Goal: Download file/media

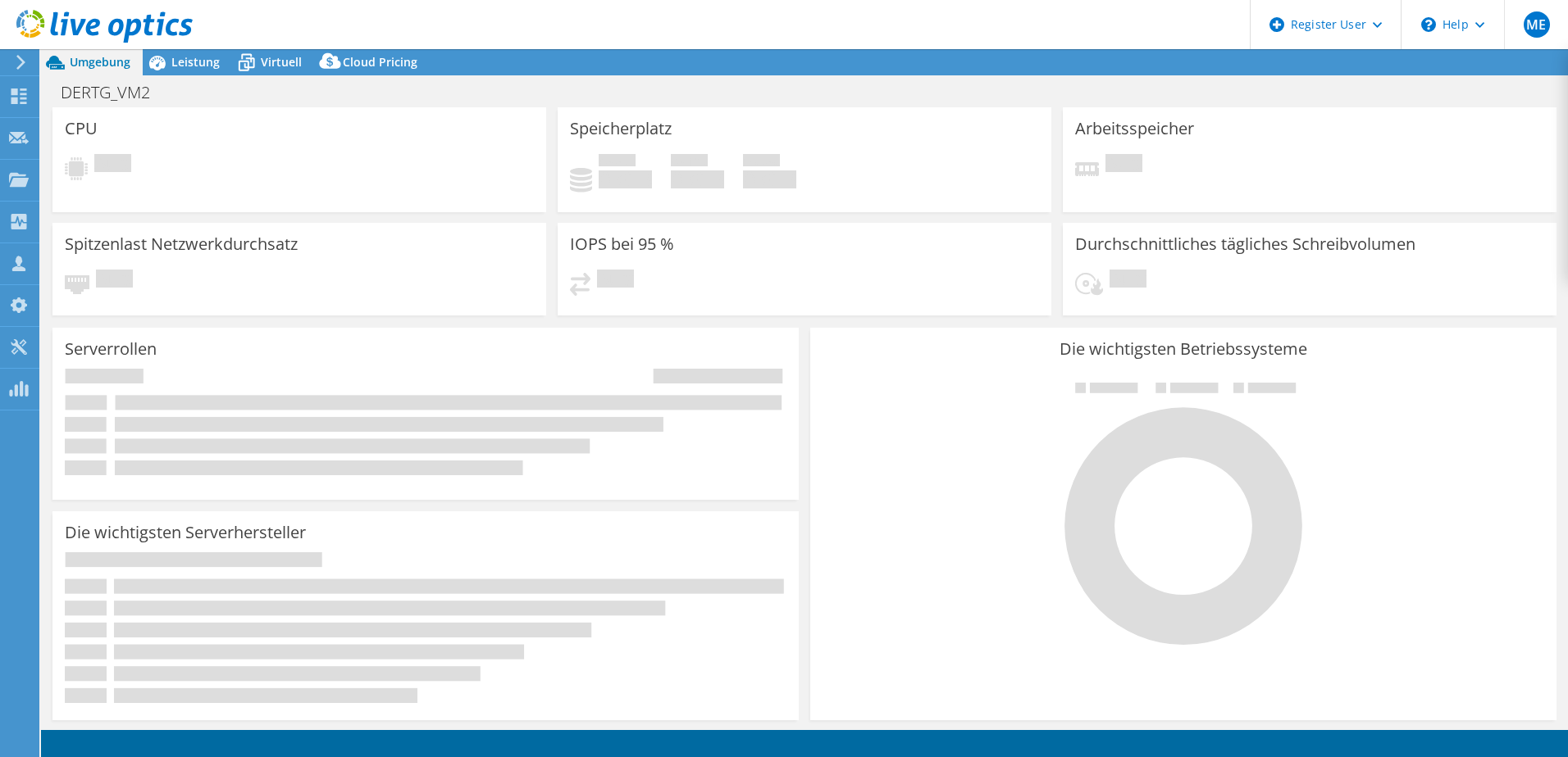
select select "USD"
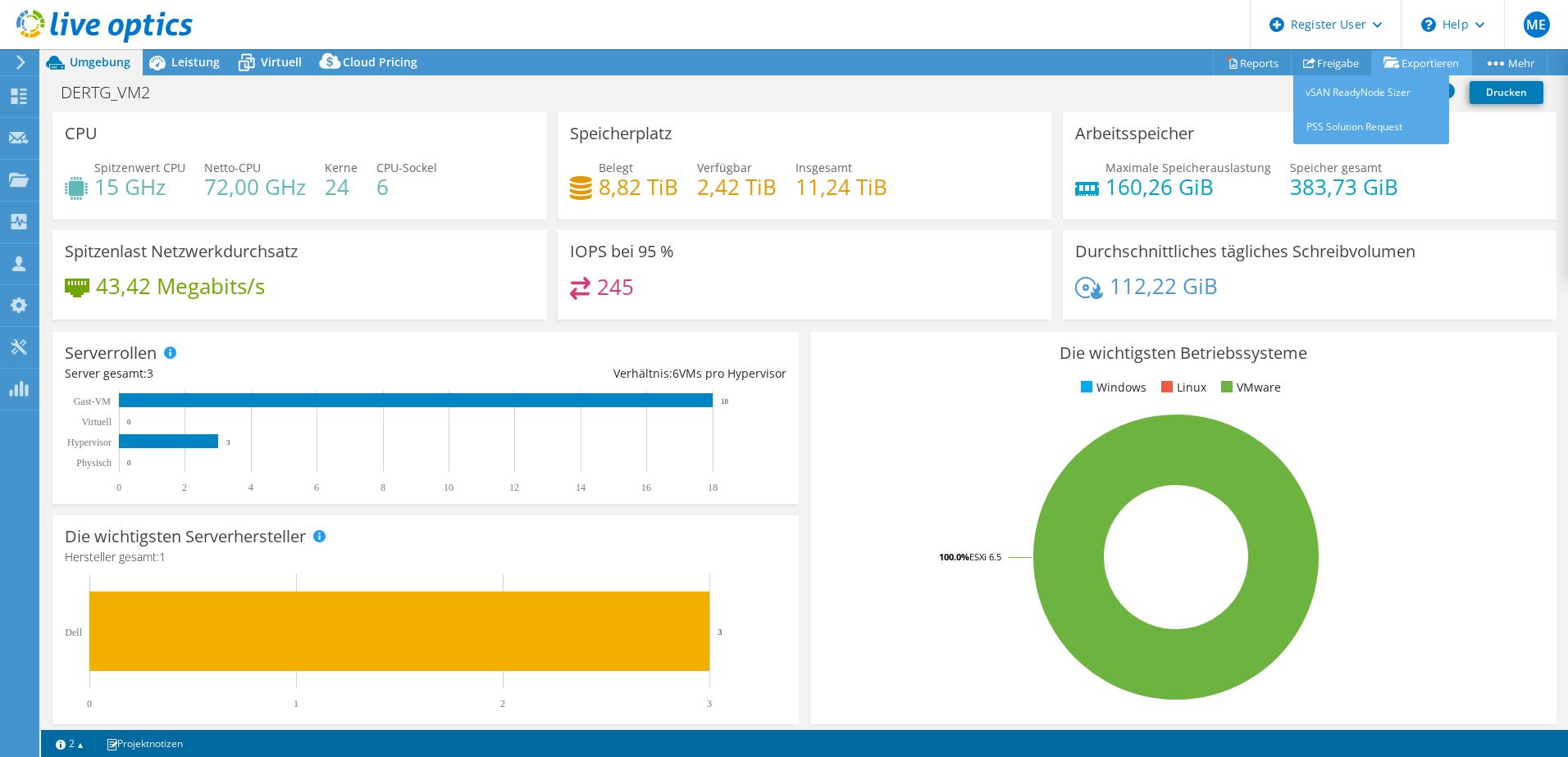
click at [1397, 64] on link "Exportieren" at bounding box center [1422, 62] width 101 height 25
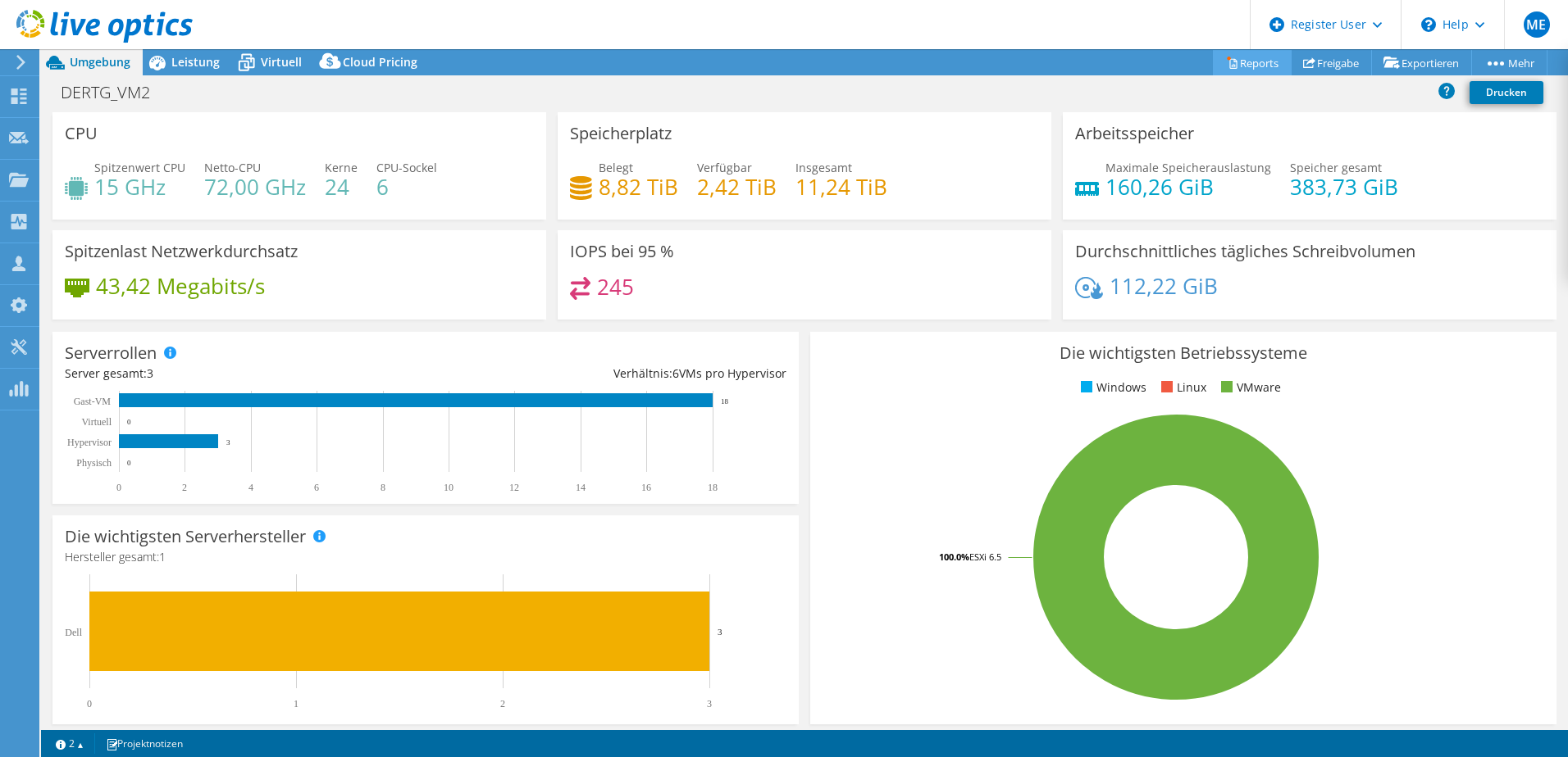
click at [1246, 62] on link "Reports" at bounding box center [1252, 62] width 79 height 25
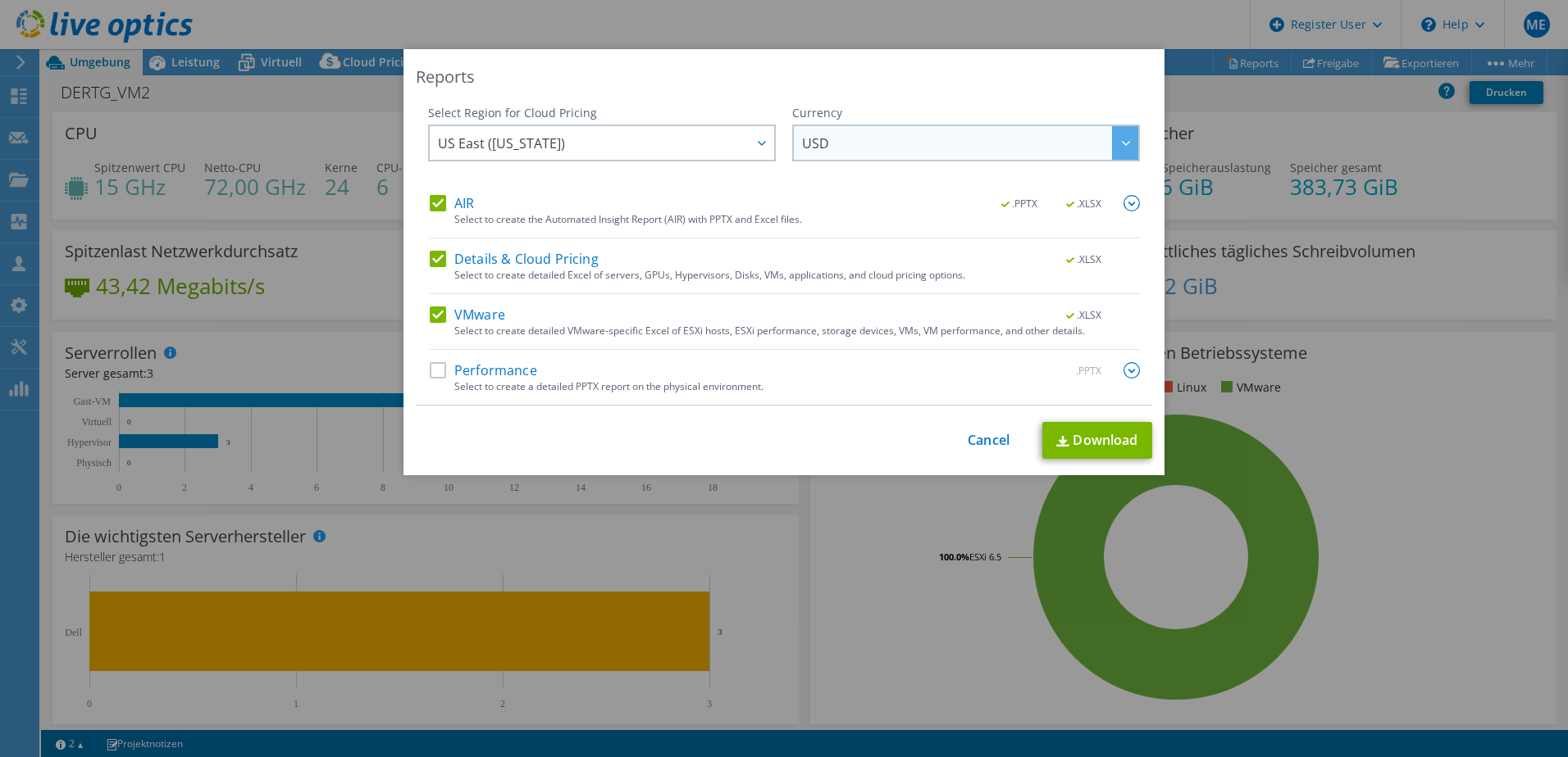
click at [879, 142] on span "USD" at bounding box center [970, 143] width 336 height 34
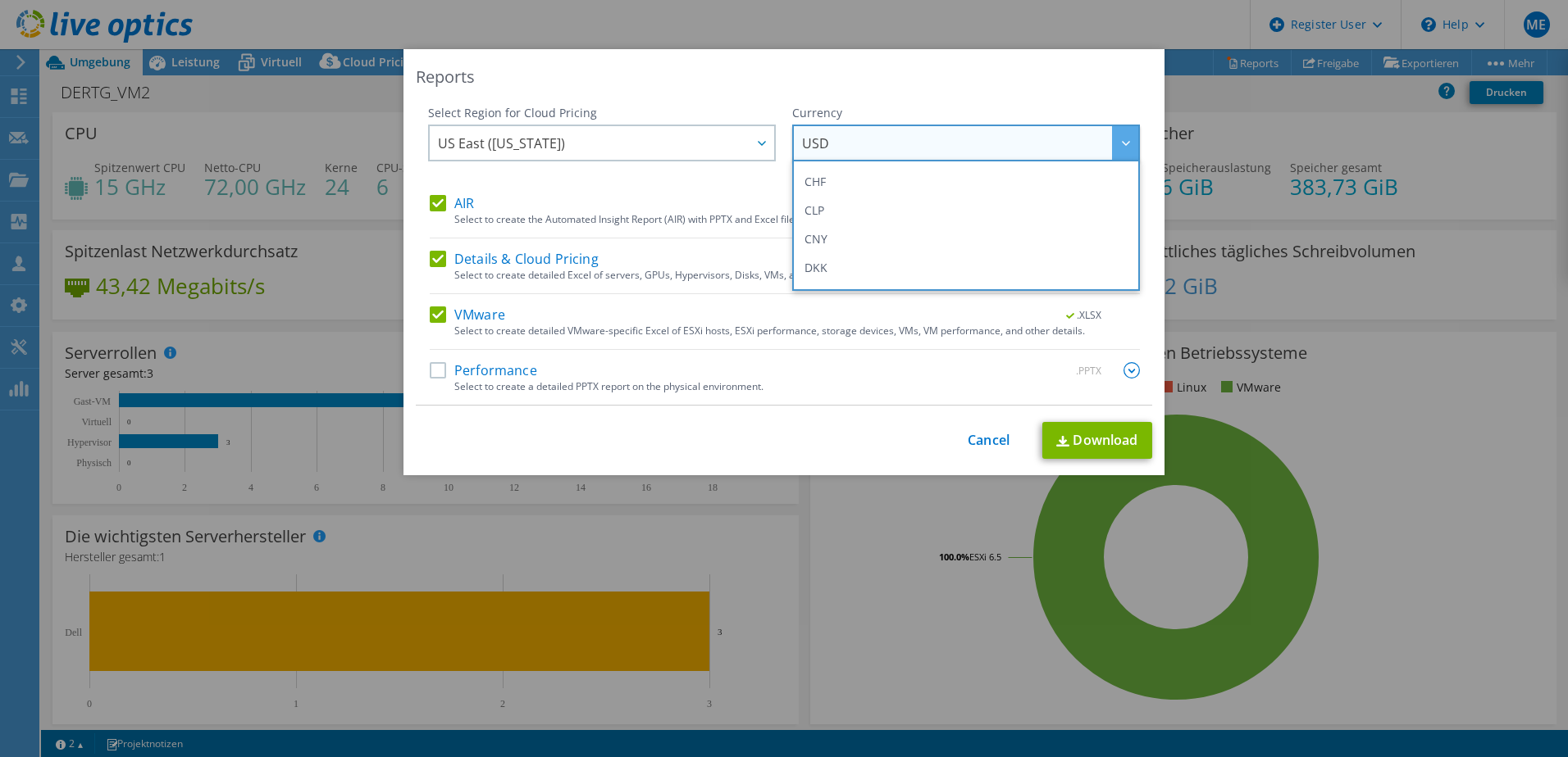
scroll to position [223, 0]
click at [1002, 195] on li "EUR" at bounding box center [966, 185] width 339 height 29
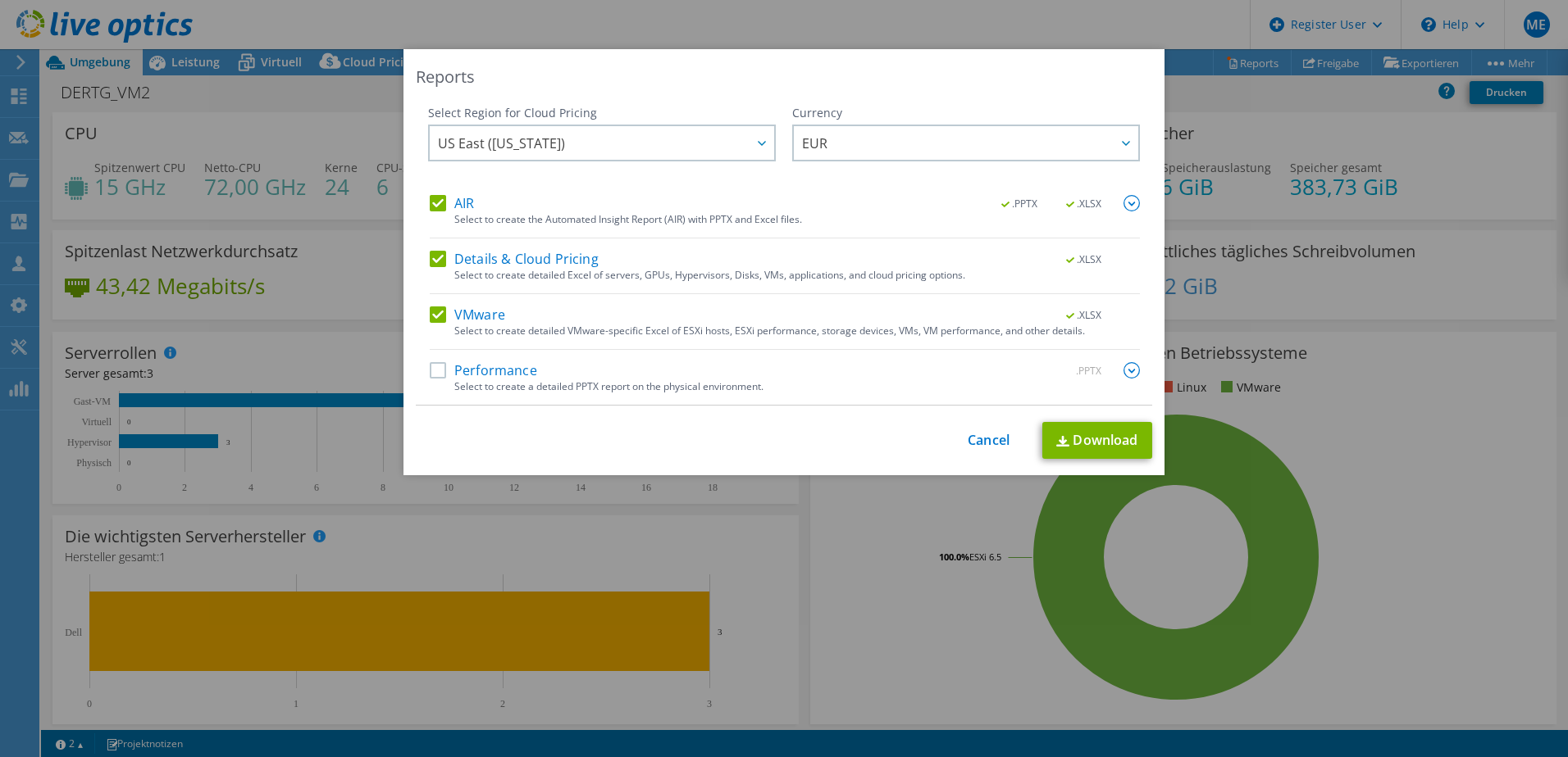
click at [436, 377] on label "Performance" at bounding box center [483, 370] width 108 height 16
click at [0, 0] on input "Performance" at bounding box center [0, 0] width 0 height 0
click at [1071, 455] on link "Download" at bounding box center [1097, 440] width 110 height 37
click at [1483, 495] on div "Reports Select Region for Cloud Pricing Asia Pacific (Hong Kong) Asia Pacific (…" at bounding box center [784, 378] width 1568 height 659
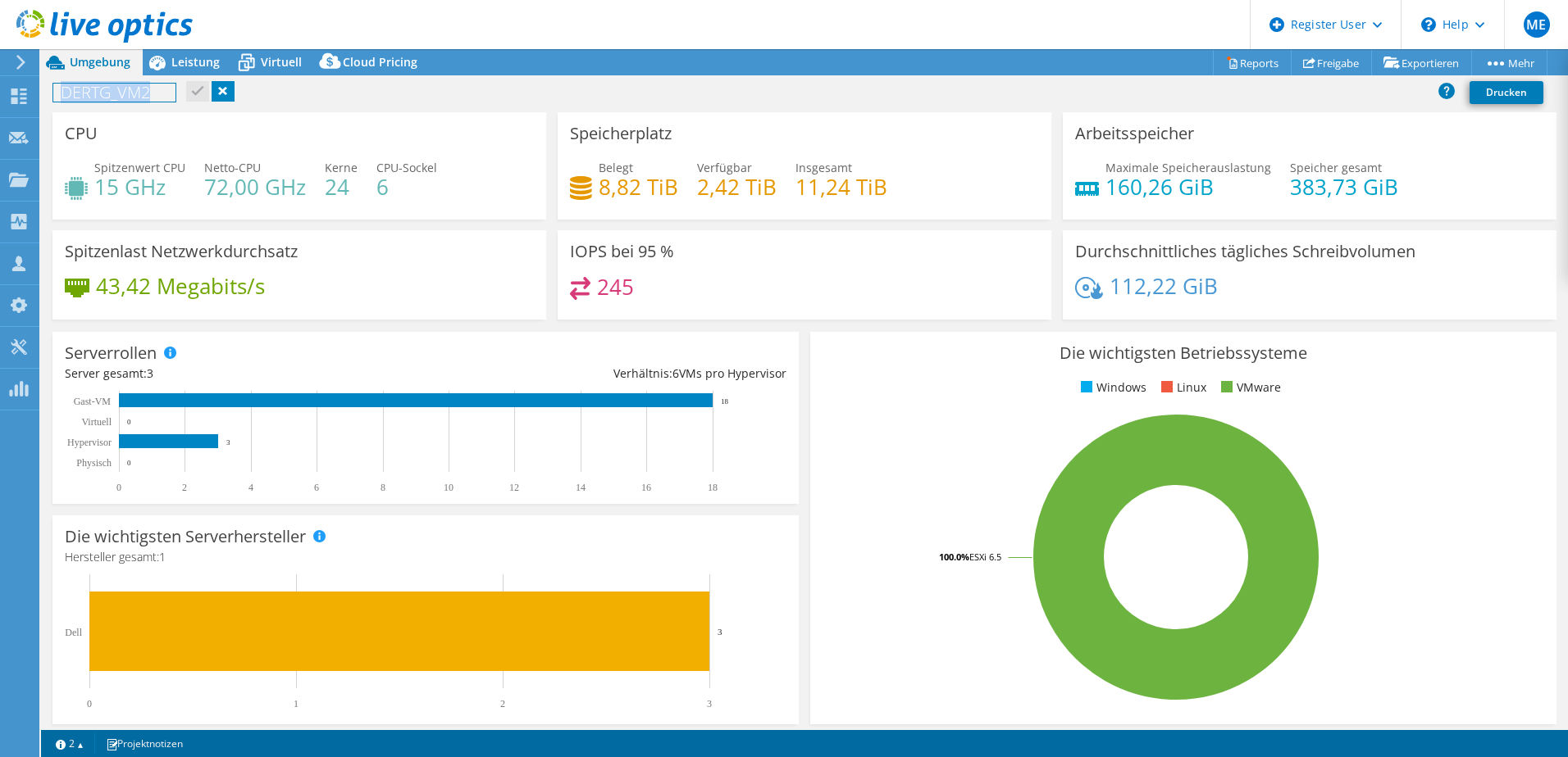
drag, startPoint x: 61, startPoint y: 90, endPoint x: 186, endPoint y: 97, distance: 125.2
click at [186, 97] on div "DERTG_VM2 Drucken" at bounding box center [804, 92] width 1527 height 30
click at [548, 96] on div "DERTG_VM2 Drucken" at bounding box center [804, 92] width 1527 height 30
click at [75, 11] on icon at bounding box center [104, 26] width 176 height 34
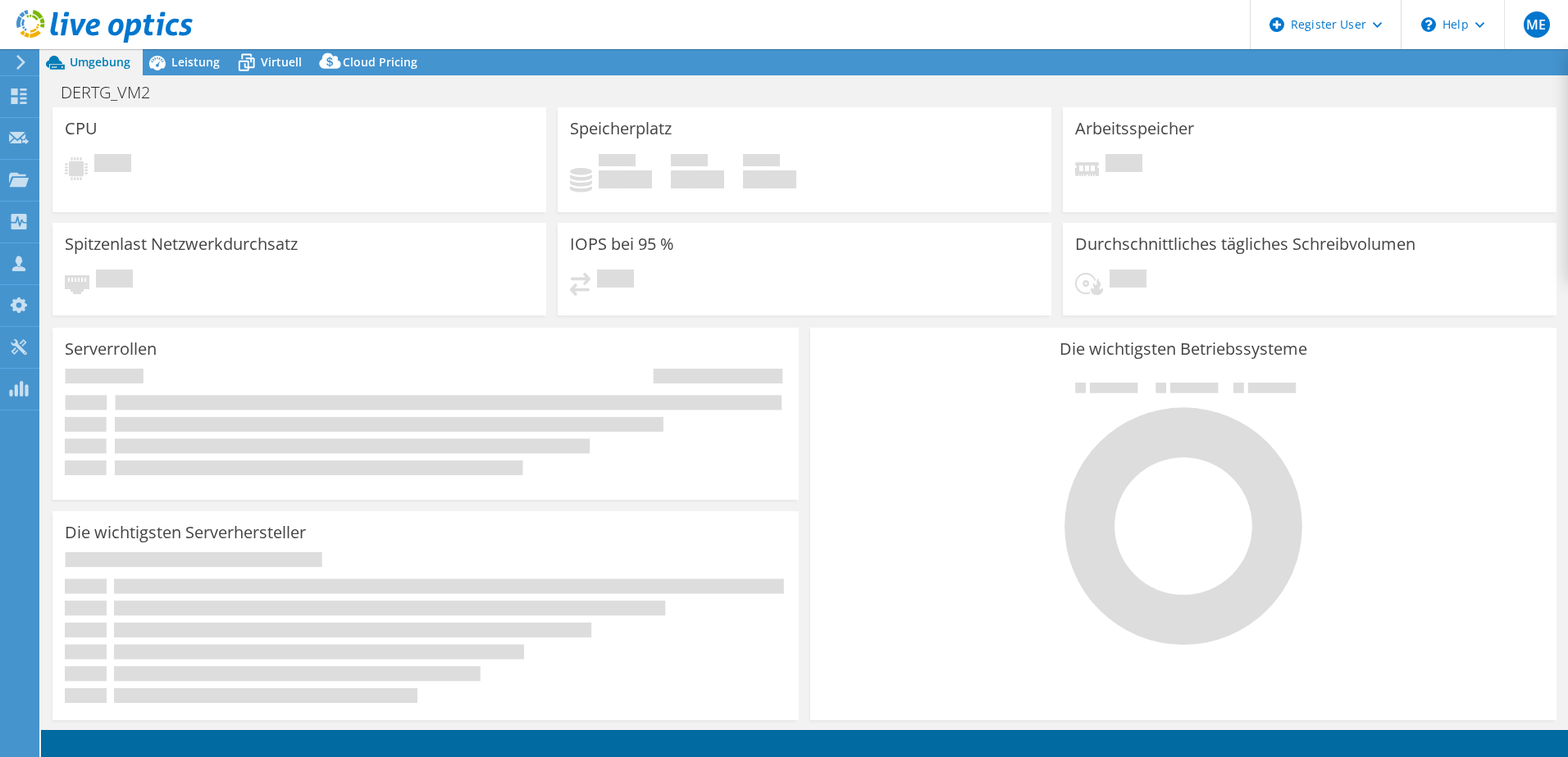
select select "USD"
select select "USEast"
select select "EUR"
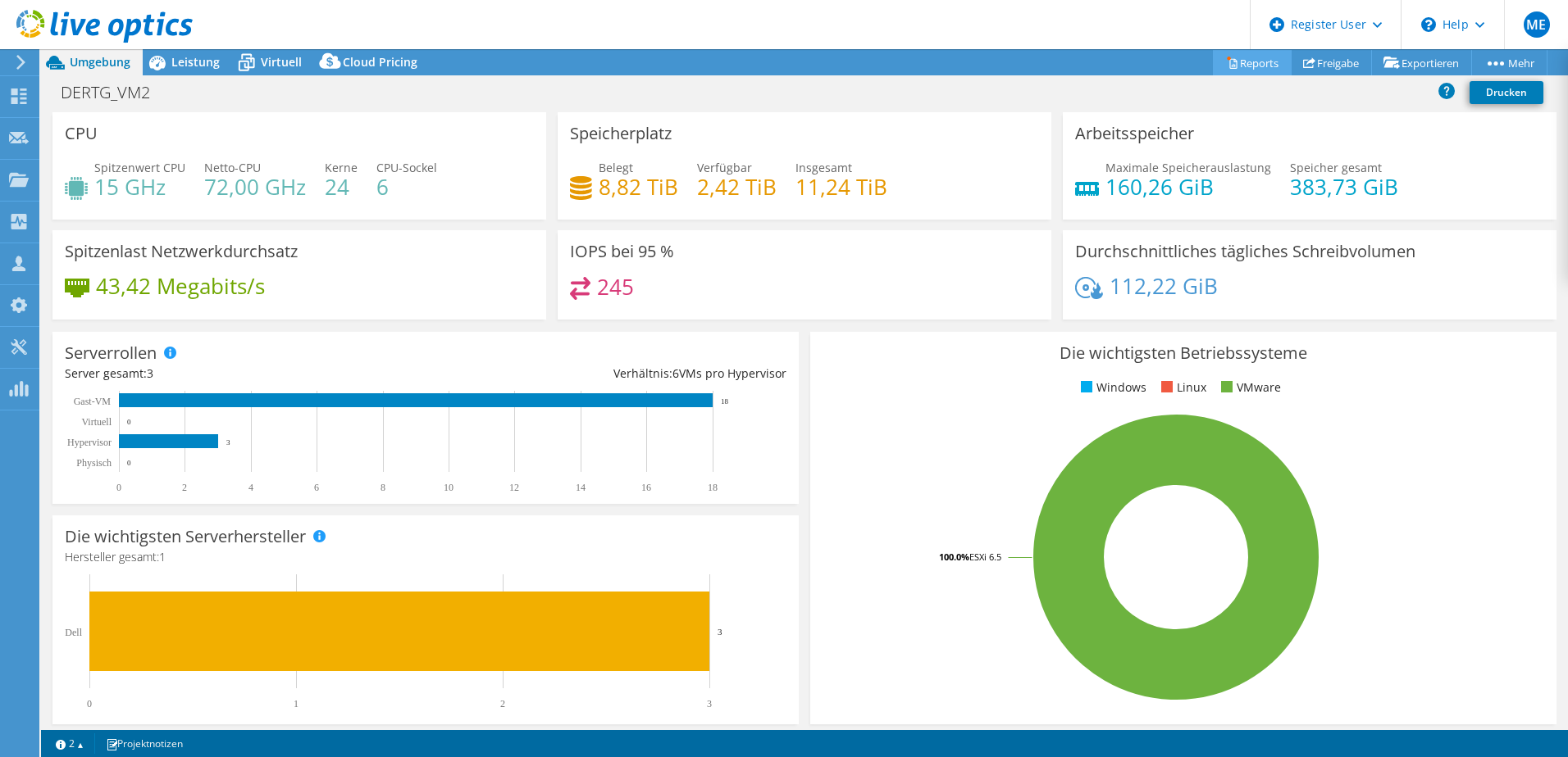
click at [1255, 64] on link "Reports" at bounding box center [1252, 62] width 79 height 25
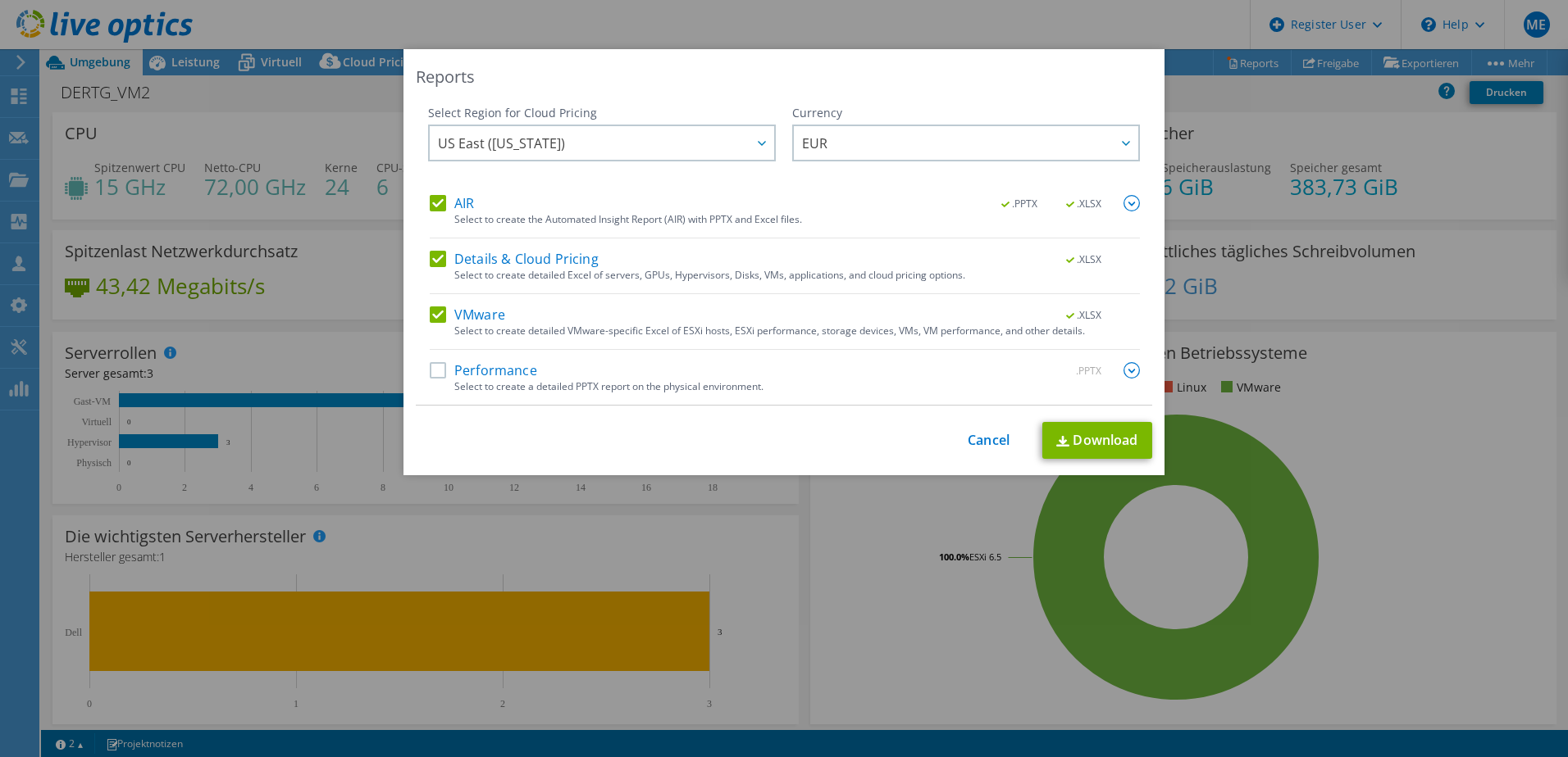
click at [434, 364] on label "Performance" at bounding box center [483, 370] width 108 height 16
click at [0, 0] on input "Performance" at bounding box center [0, 0] width 0 height 0
click at [718, 142] on span "US East (Virginia)" at bounding box center [605, 143] width 336 height 34
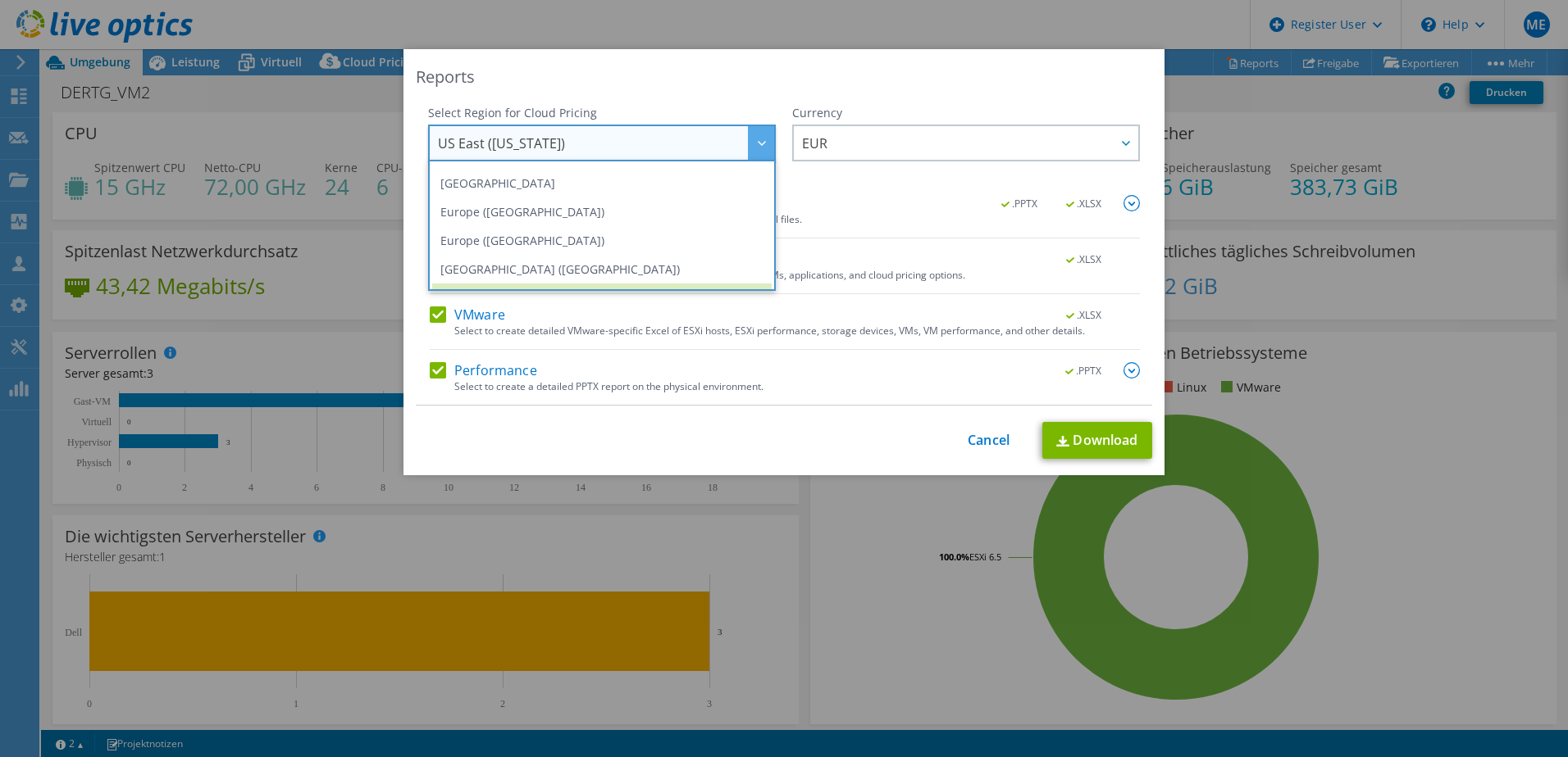
scroll to position [165, 0]
click at [658, 220] on li "Europe (Frankfurt)" at bounding box center [602, 214] width 339 height 29
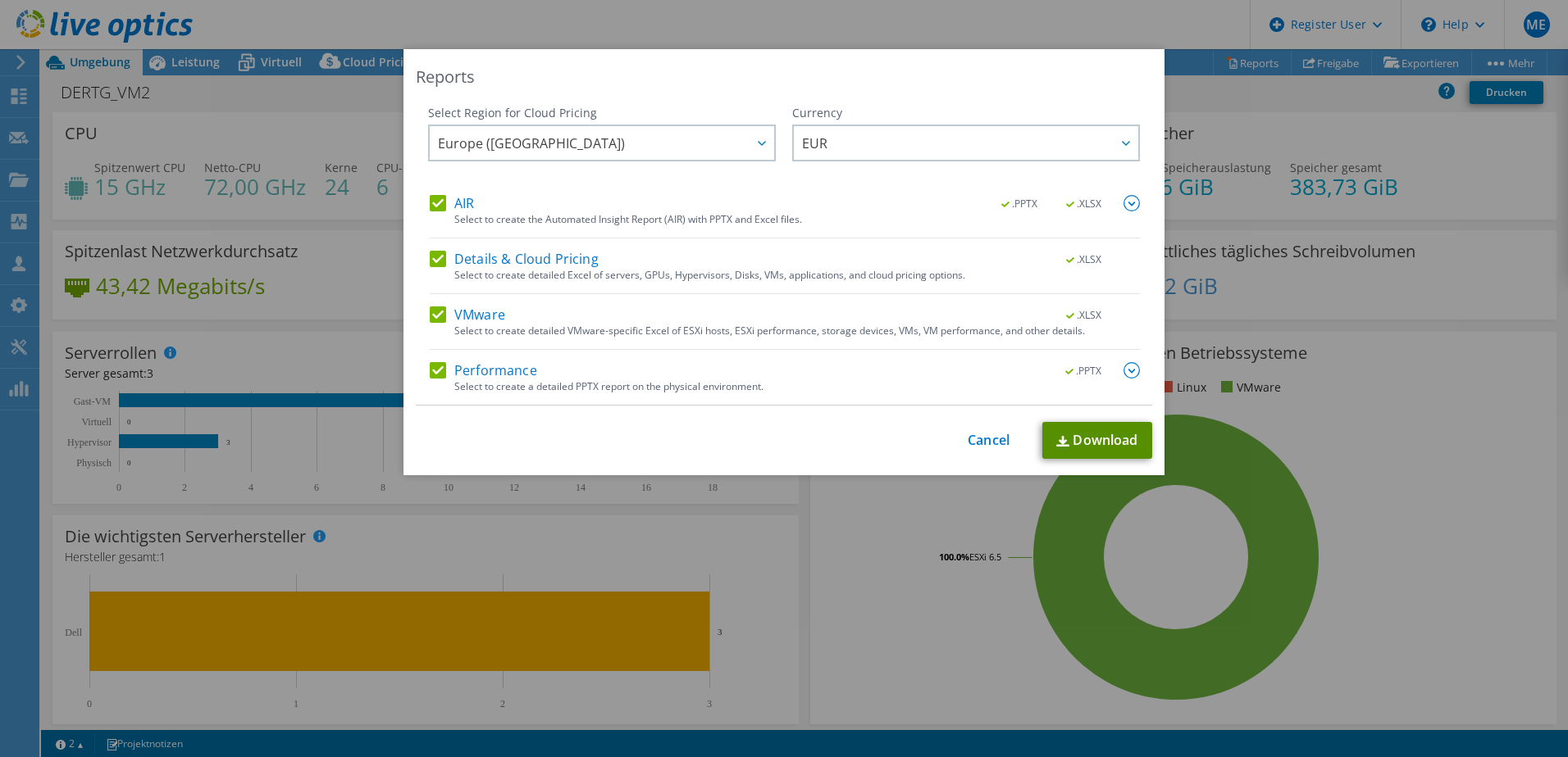
click at [1079, 447] on link "Download" at bounding box center [1097, 440] width 110 height 37
click at [969, 446] on link "Cancel" at bounding box center [988, 440] width 42 height 16
